Goal: Transaction & Acquisition: Obtain resource

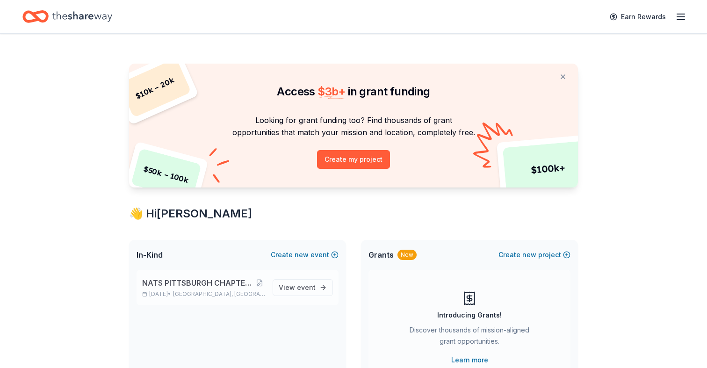
click at [231, 289] on div "NATS PITTSBURGH CHAPTER FIRST ANNIVERSARY Oct 11, 2025 • Seven Fields, PA" at bounding box center [203, 287] width 123 height 21
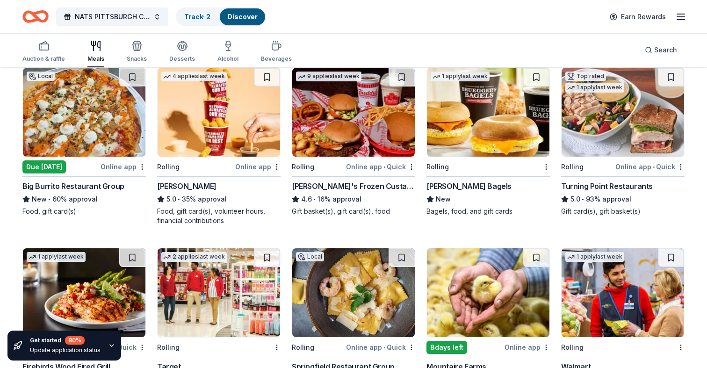
scroll to position [105, 0]
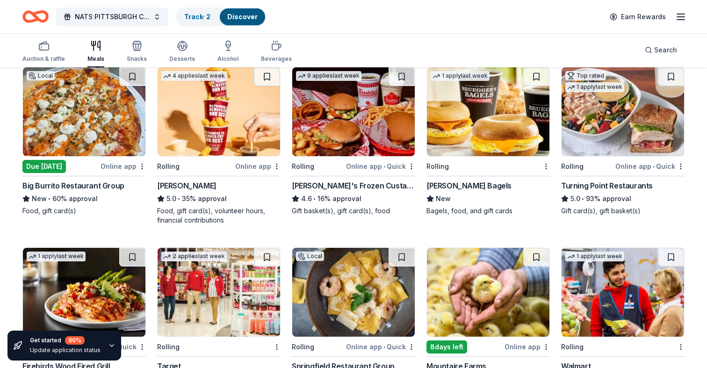
click at [106, 127] on img at bounding box center [84, 111] width 123 height 89
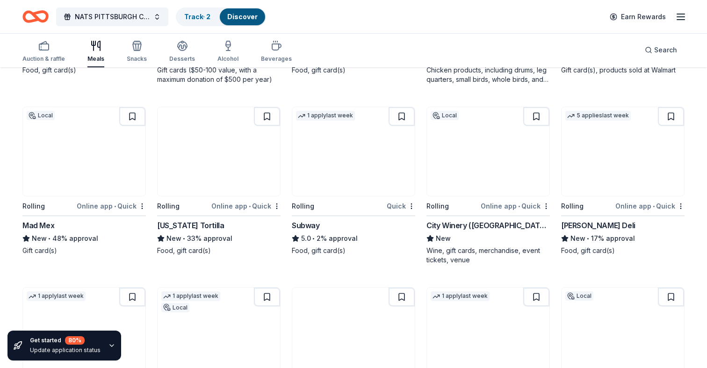
scroll to position [433, 0]
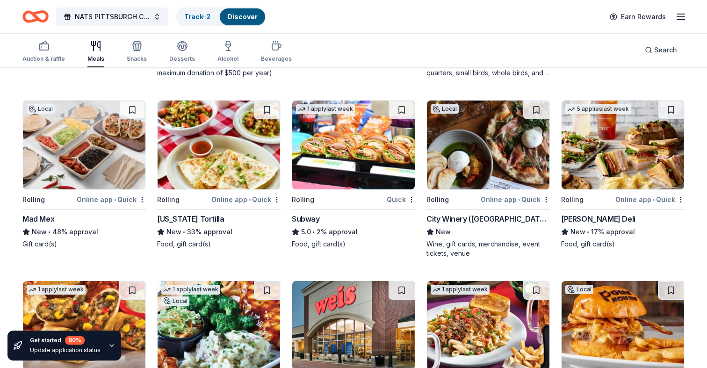
click at [348, 169] on img at bounding box center [353, 145] width 123 height 89
